Goal: Find specific page/section: Find specific page/section

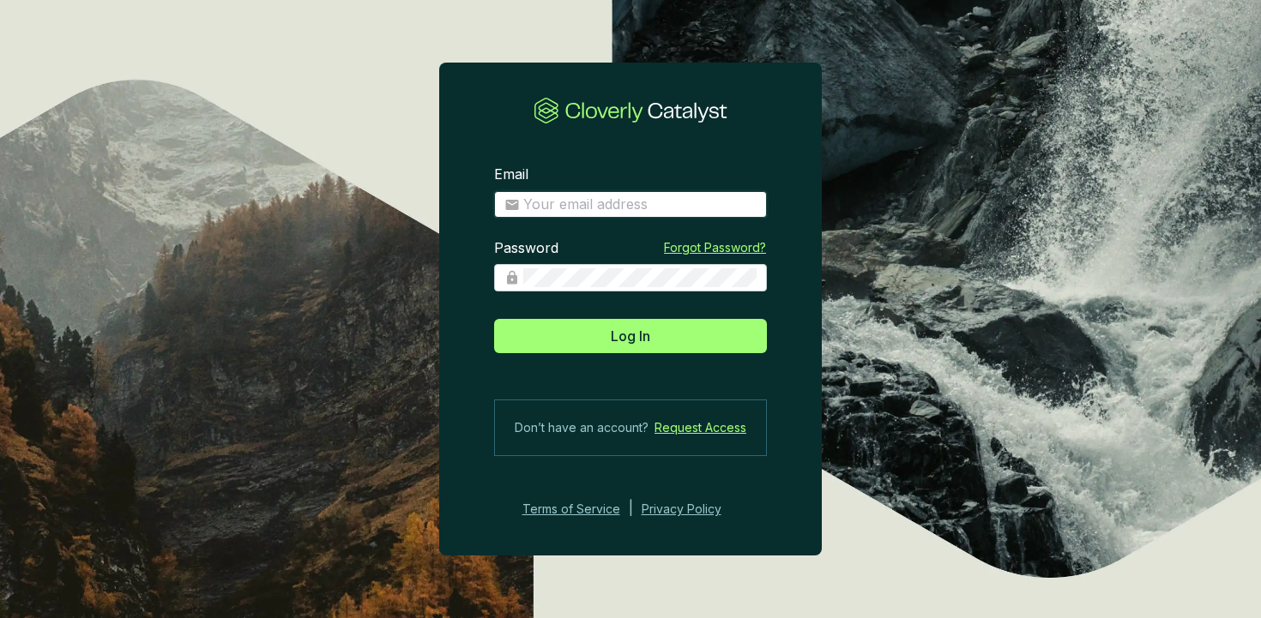
click at [610, 202] on input "Email" at bounding box center [639, 205] width 233 height 19
type input "[EMAIL_ADDRESS][DOMAIN_NAME]"
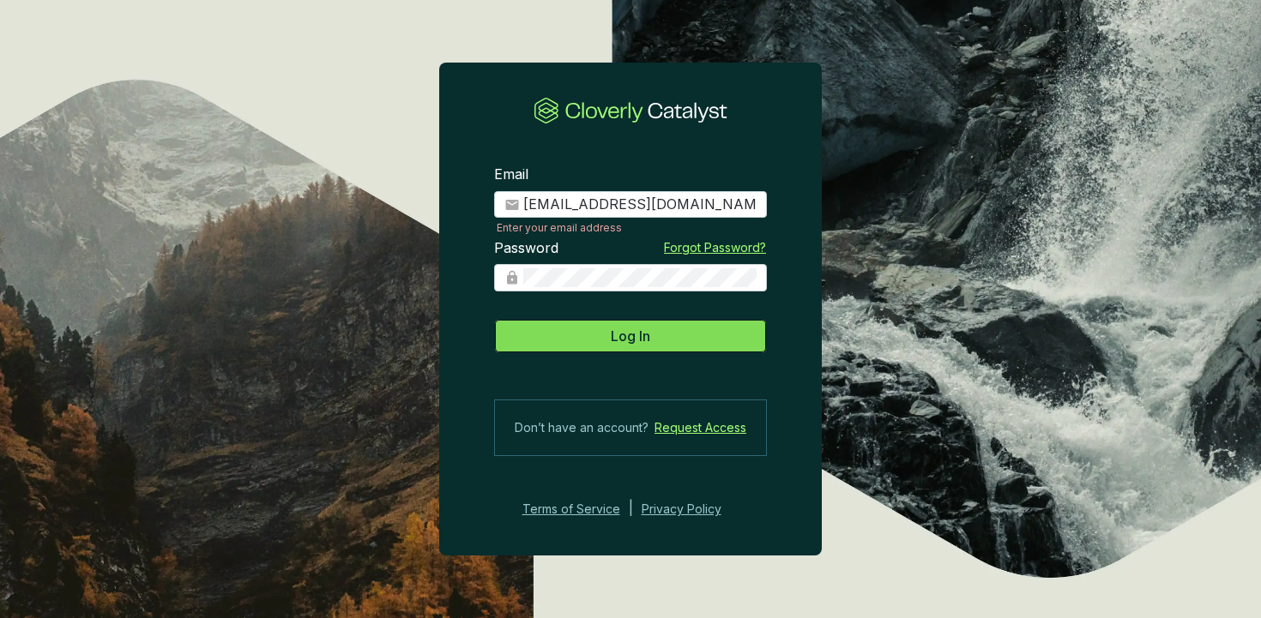
click at [606, 341] on button "Log In" at bounding box center [630, 336] width 273 height 34
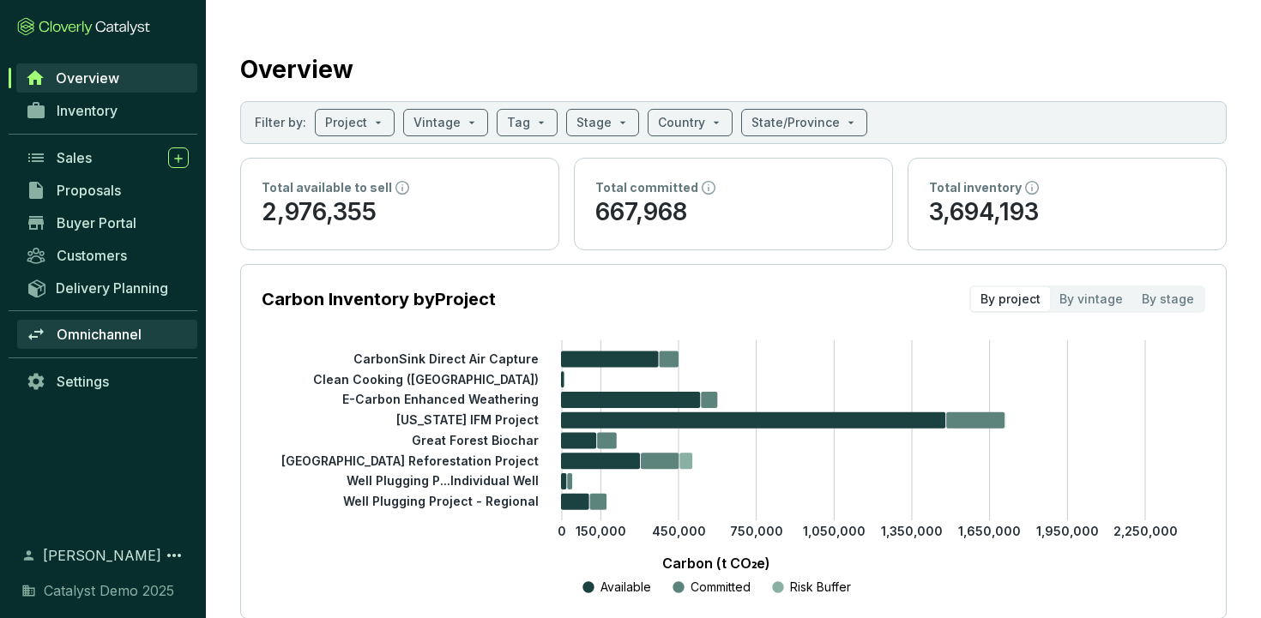
click at [97, 332] on span "Omnichannel" at bounding box center [99, 334] width 85 height 17
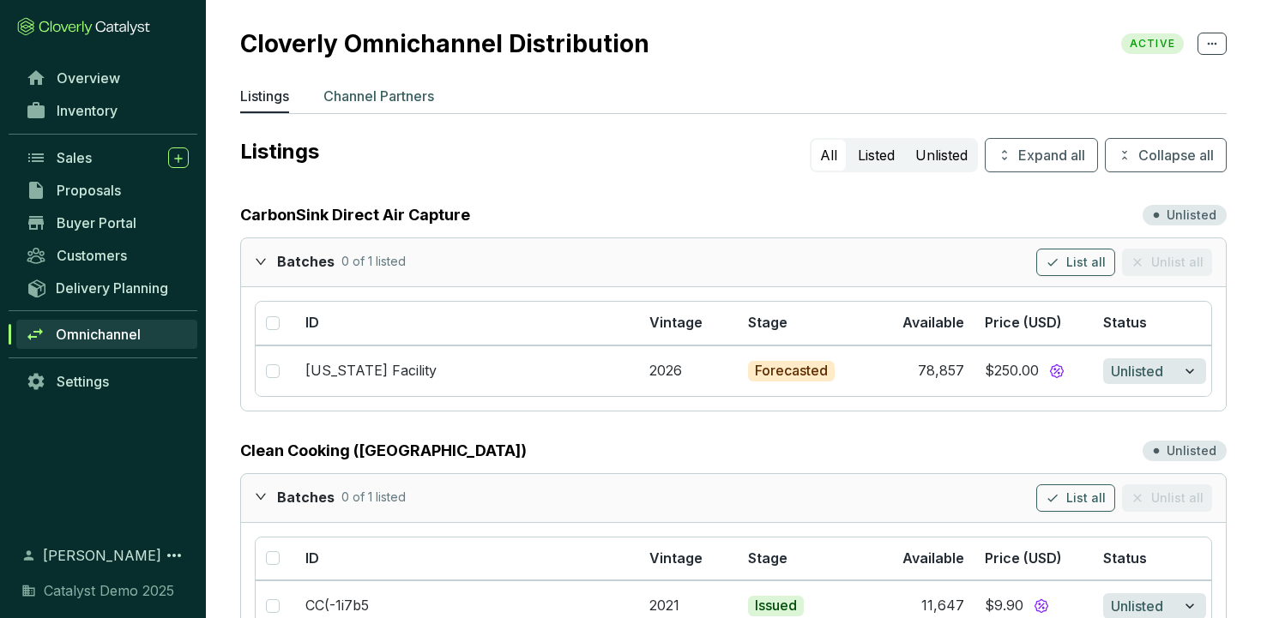
click at [378, 97] on p "Channel Partners" at bounding box center [378, 96] width 111 height 21
